Goal: Find specific fact: Find specific fact

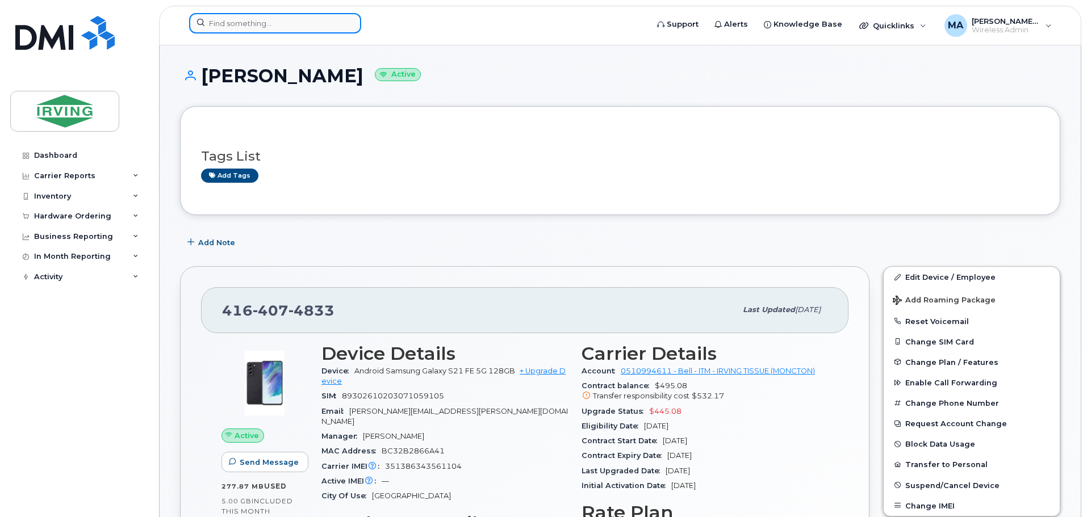
drag, startPoint x: 0, startPoint y: 0, endPoint x: 246, endPoint y: 20, distance: 246.7
click at [246, 20] on input at bounding box center [275, 23] width 172 height 20
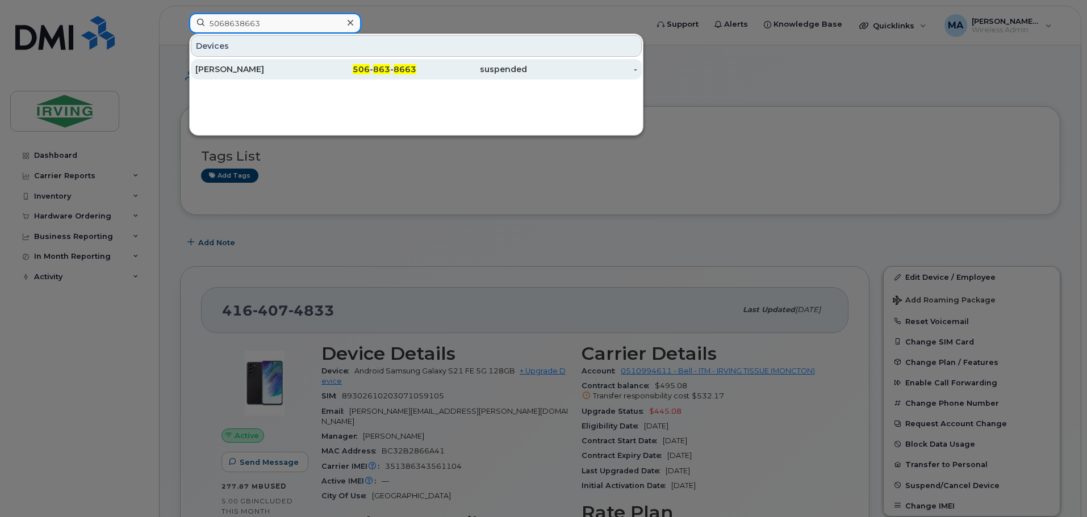
type input "5068638663"
click at [253, 66] on div "[PERSON_NAME]" at bounding box center [250, 69] width 111 height 11
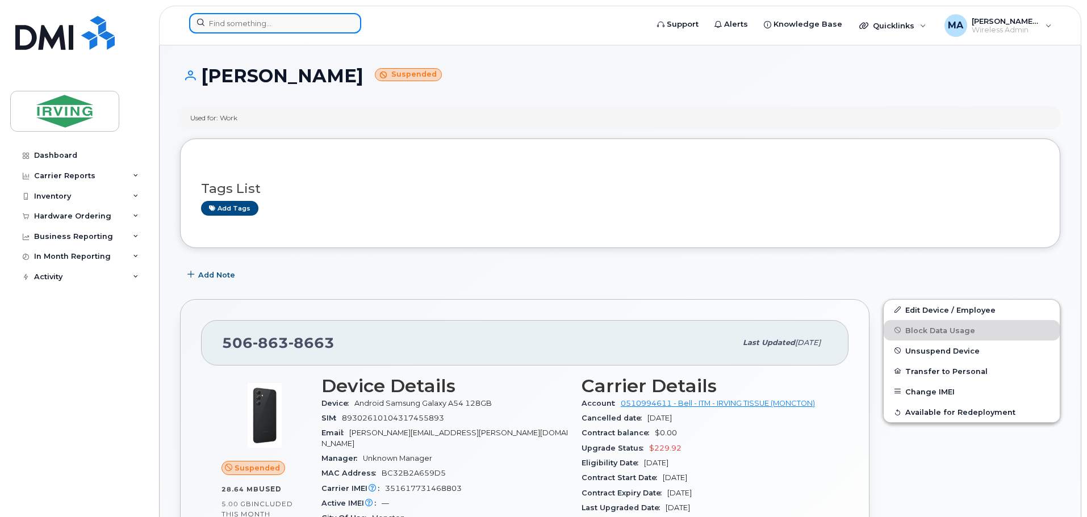
click at [272, 20] on input at bounding box center [275, 23] width 172 height 20
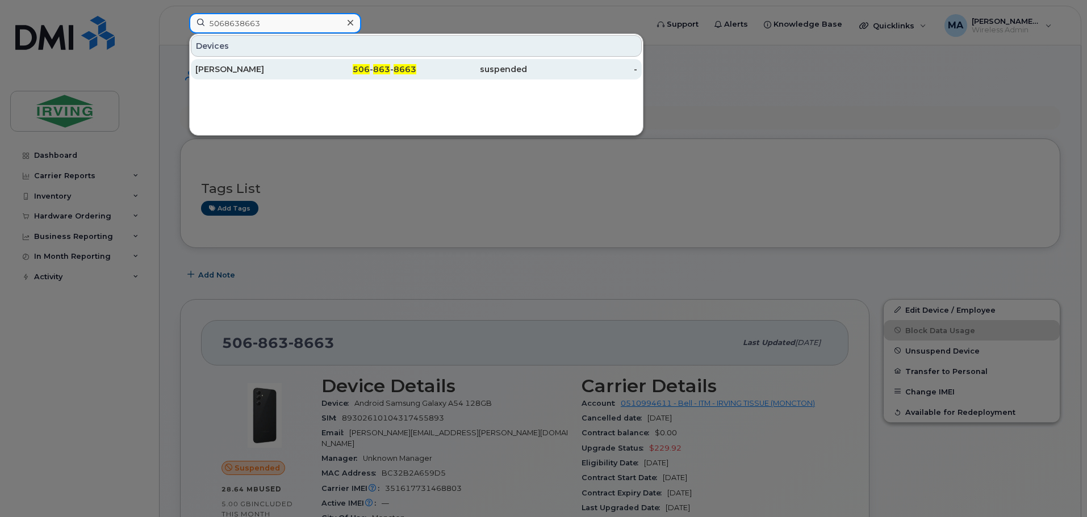
type input "5068638663"
click at [252, 70] on div "[PERSON_NAME]" at bounding box center [250, 69] width 111 height 11
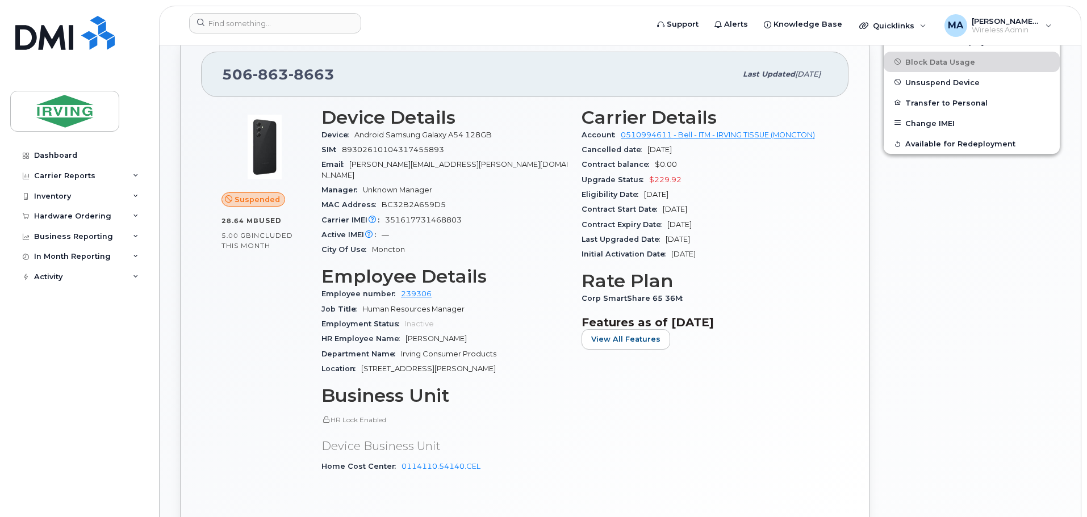
scroll to position [341, 0]
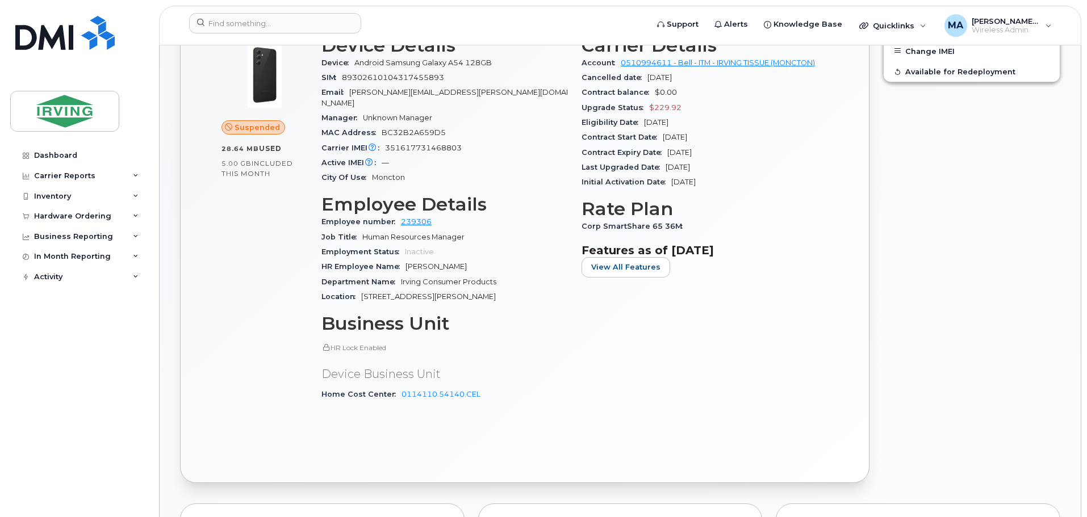
drag, startPoint x: 643, startPoint y: 137, endPoint x: 709, endPoint y: 146, distance: 66.4
click at [709, 146] on section "Carrier Details Account 0510994611 - Bell - ITM - IRVING TISSUE (MONCTON) Cance…" at bounding box center [705, 112] width 246 height 155
click at [709, 146] on div "Contract Expiry Date Mar 05, 2027" at bounding box center [705, 152] width 246 height 15
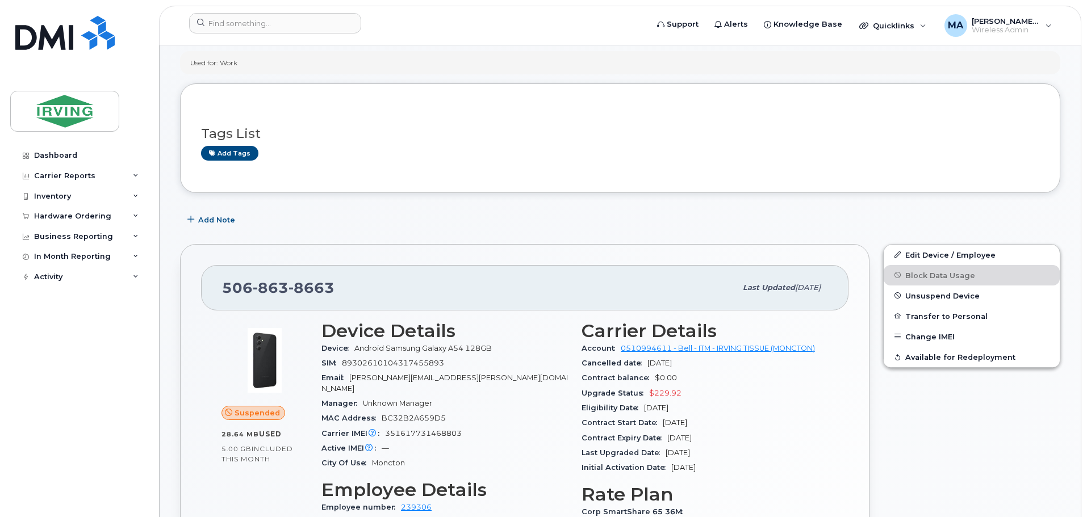
scroll to position [0, 0]
